Goal: Task Accomplishment & Management: Complete application form

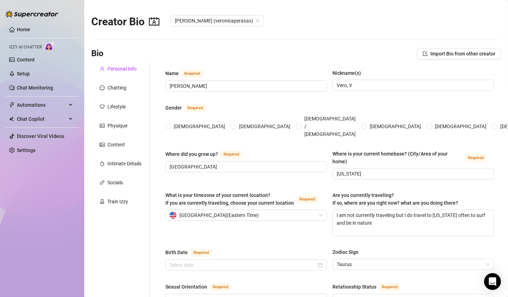
radio input "true"
type input "[DATE]"
click at [26, 27] on link "Home" at bounding box center [23, 30] width 13 height 6
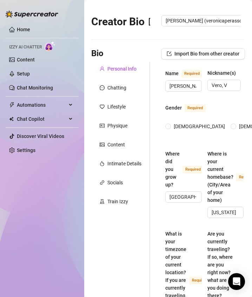
radio input "true"
type input "[DATE]"
